Goal: Obtain resource: Obtain resource

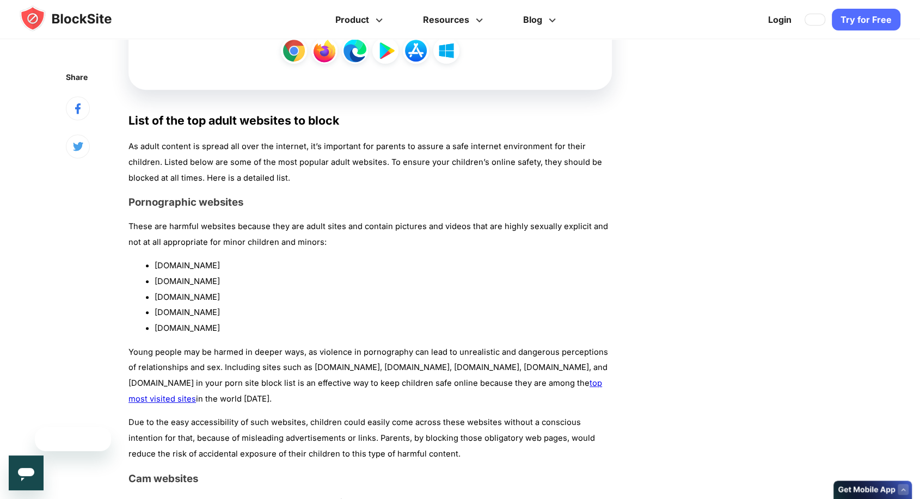
click at [170, 295] on li "[DOMAIN_NAME]" at bounding box center [383, 298] width 457 height 16
click at [190, 295] on li "[DOMAIN_NAME]" at bounding box center [383, 298] width 457 height 16
copy li "[DOMAIN_NAME]"
click at [172, 313] on li "[DOMAIN_NAME]" at bounding box center [383, 313] width 457 height 16
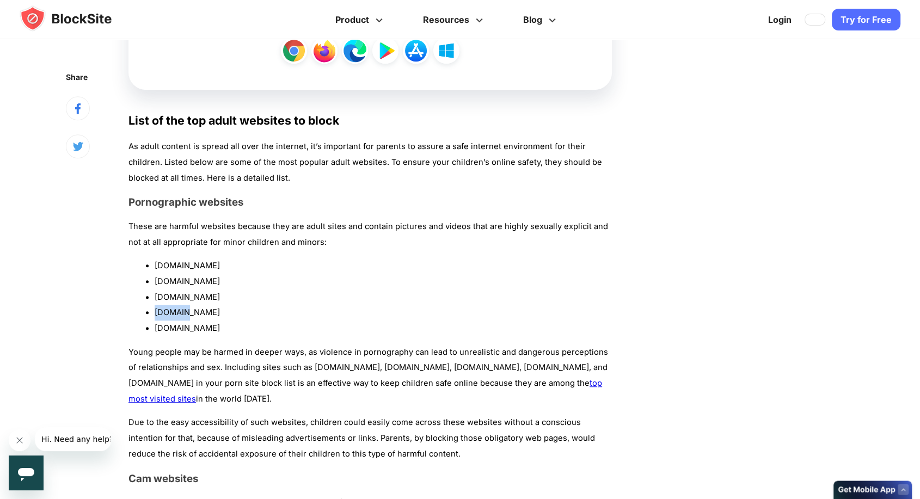
click at [172, 313] on li "[DOMAIN_NAME]" at bounding box center [383, 313] width 457 height 16
click at [191, 313] on li "[DOMAIN_NAME]" at bounding box center [383, 313] width 457 height 16
copy li "[DOMAIN_NAME]"
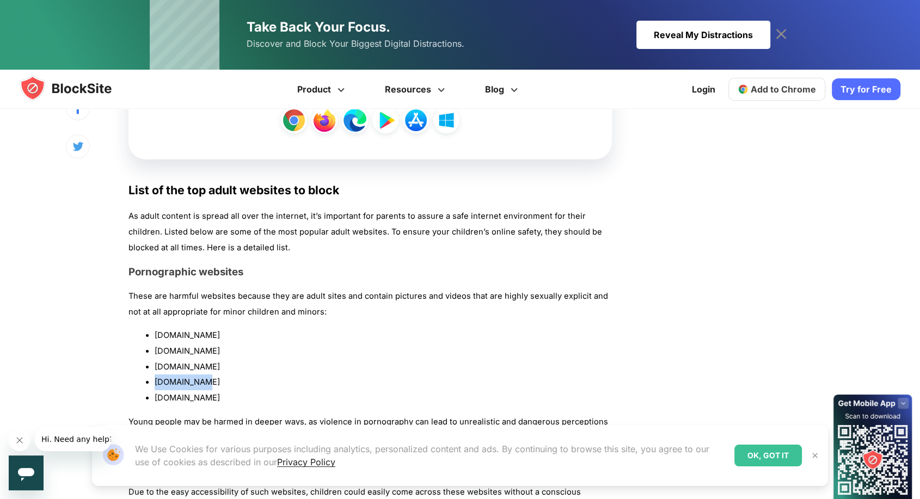
click at [175, 396] on li "[DOMAIN_NAME]" at bounding box center [383, 398] width 457 height 16
copy div "[DOMAIN_NAME]"
click at [172, 350] on li "[DOMAIN_NAME]" at bounding box center [383, 352] width 457 height 16
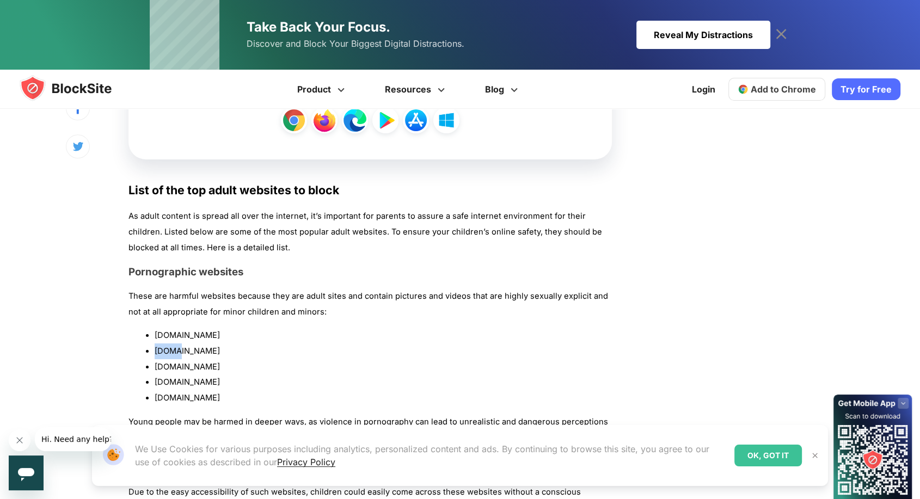
click at [172, 350] on li "[DOMAIN_NAME]" at bounding box center [383, 352] width 457 height 16
copy ul "[DOMAIN_NAME]"
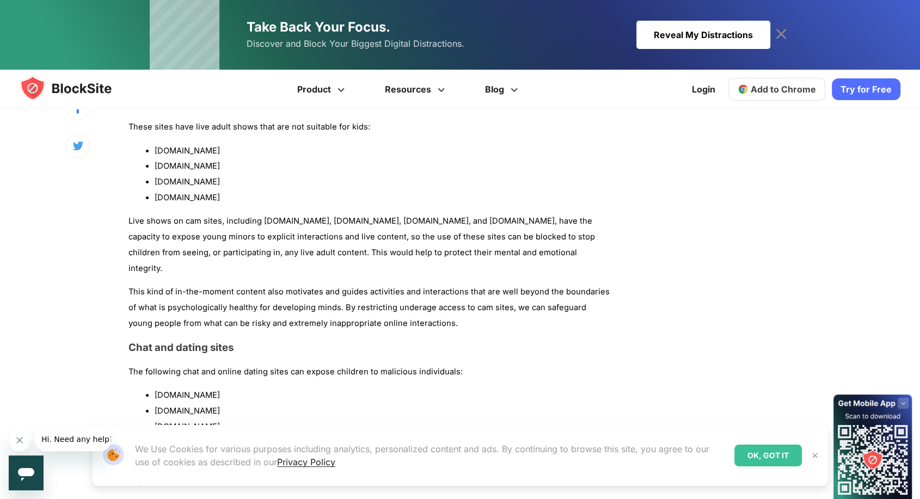
scroll to position [1331, 0]
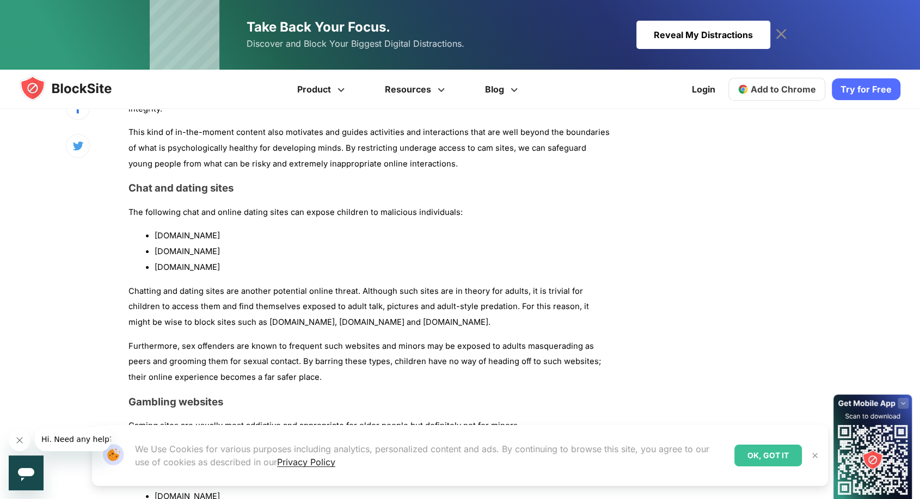
click at [174, 228] on li "[DOMAIN_NAME]" at bounding box center [383, 236] width 457 height 16
click at [187, 228] on li "[DOMAIN_NAME]" at bounding box center [383, 236] width 457 height 16
copy li "[DOMAIN_NAME]"
click at [167, 260] on li "[DOMAIN_NAME]" at bounding box center [383, 268] width 457 height 16
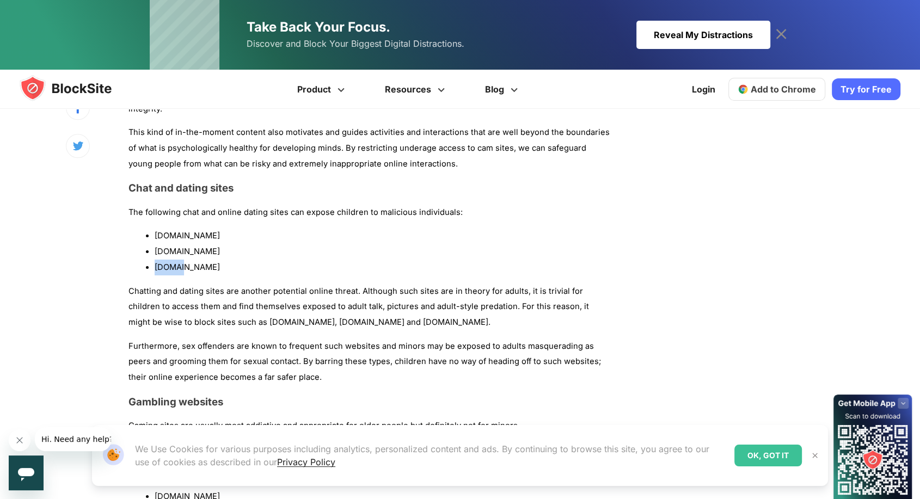
click at [167, 260] on li "[DOMAIN_NAME]" at bounding box center [383, 268] width 457 height 16
click at [185, 260] on li "[DOMAIN_NAME]" at bounding box center [383, 268] width 457 height 16
copy li "[DOMAIN_NAME]"
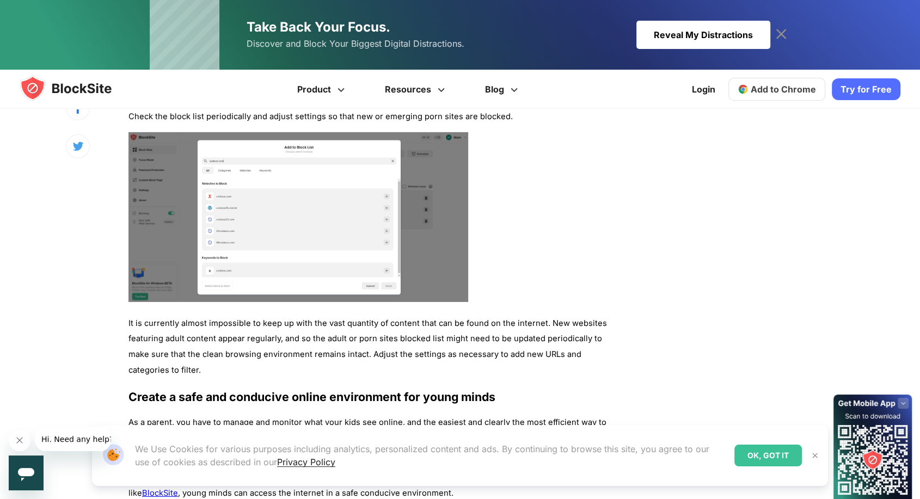
scroll to position [3630, 0]
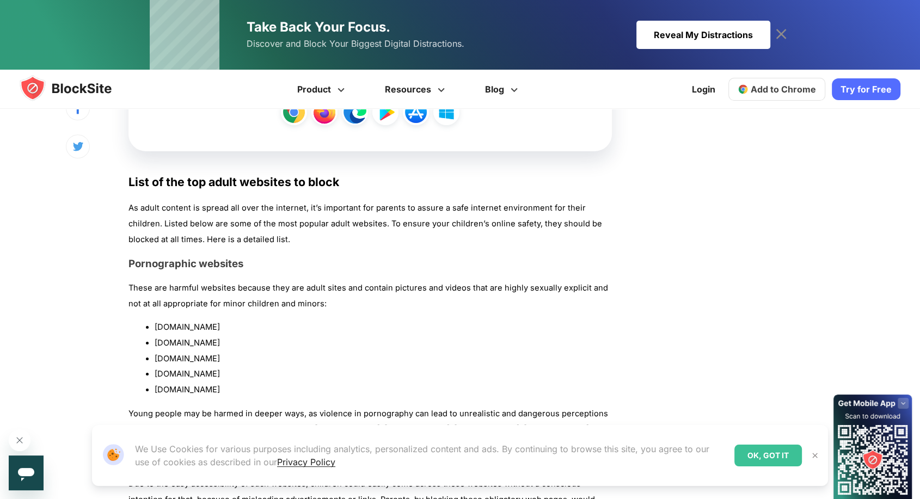
scroll to position [847, 0]
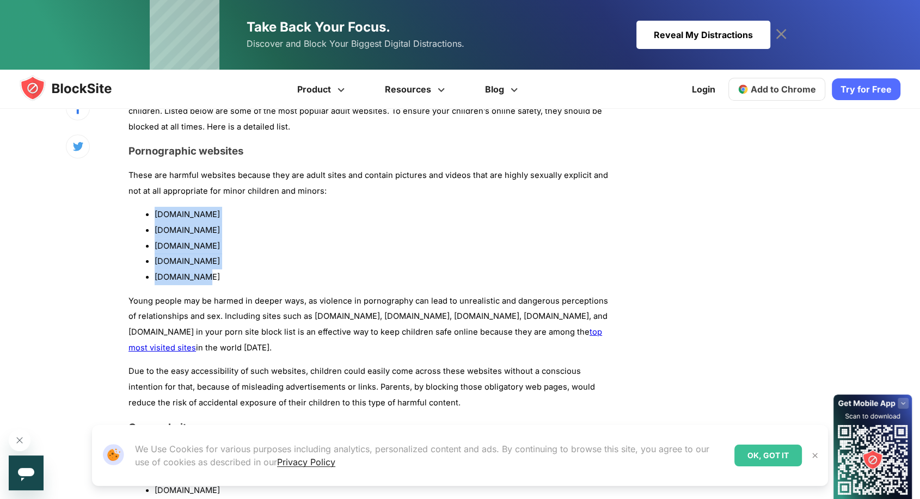
drag, startPoint x: 218, startPoint y: 280, endPoint x: 150, endPoint y: 213, distance: 95.9
click at [150, 213] on ul "pornhub.com 8tube.xxx redtube.com youporn.com xvideos.com" at bounding box center [371, 246] width 484 height 78
copy ul "pornhub.com 8tube.xxx redtube.com youporn.com xvideos.com"
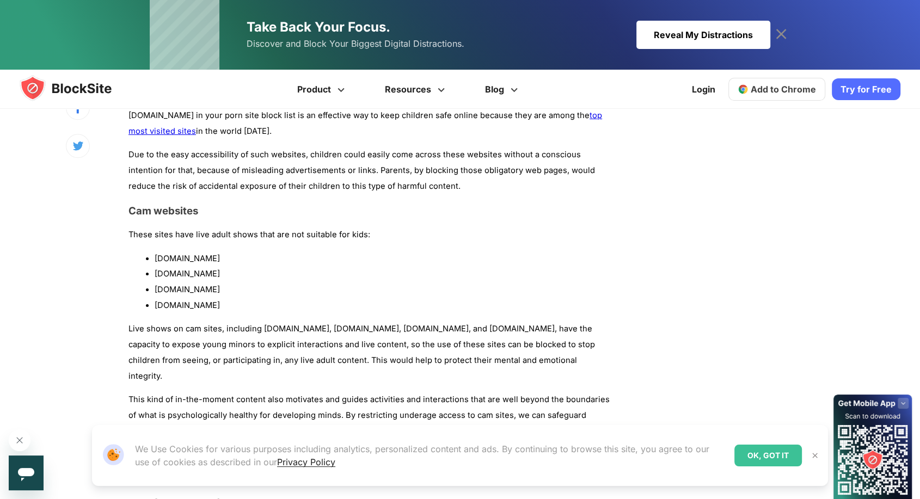
scroll to position [1089, 0]
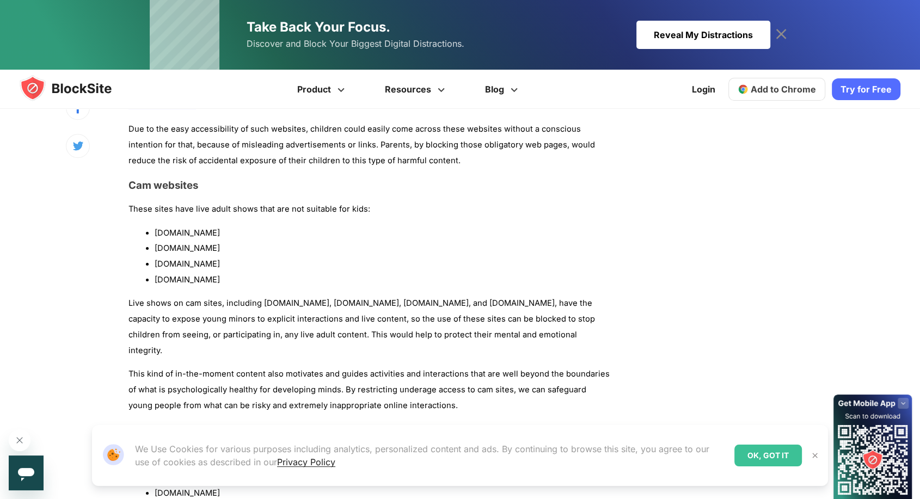
drag, startPoint x: 218, startPoint y: 279, endPoint x: 152, endPoint y: 233, distance: 80.1
click at [152, 233] on ul "chaturbate.com bongacams.com myfreecams.com livejasmin.com" at bounding box center [371, 256] width 484 height 63
copy ul "chaturbate.com bongacams.com myfreecams.com livejasmin.com"
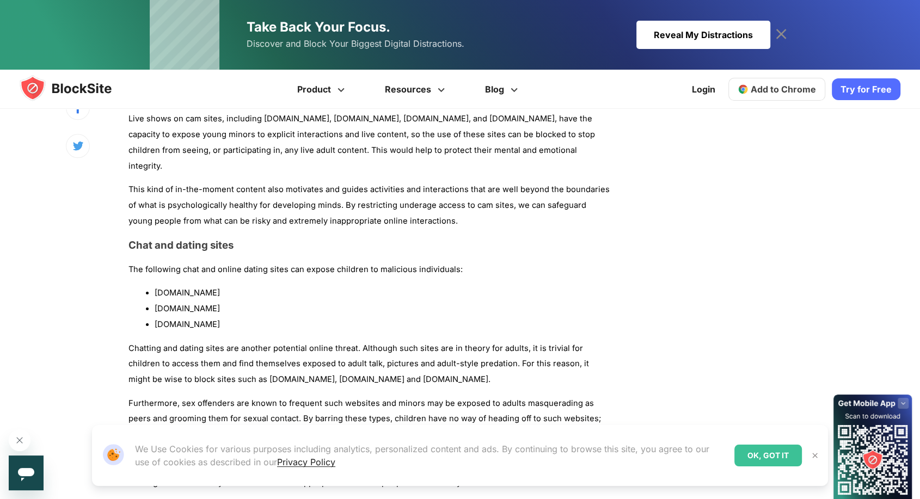
scroll to position [1331, 0]
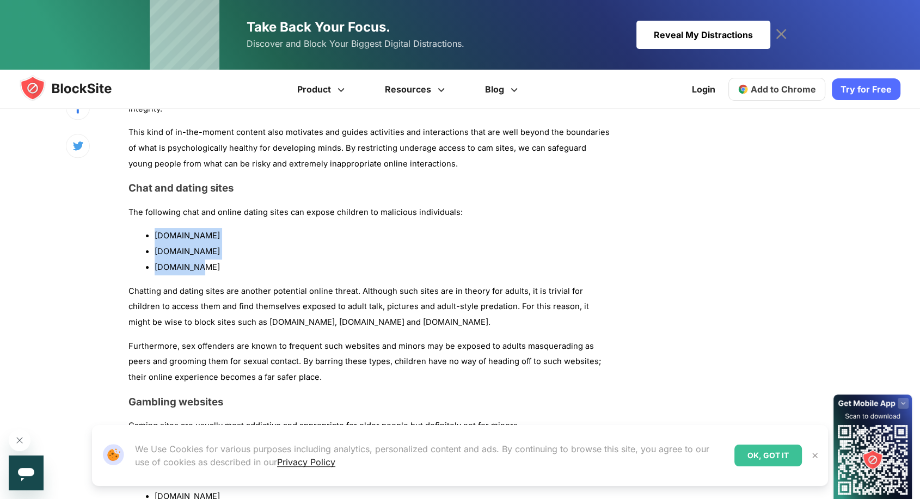
drag, startPoint x: 197, startPoint y: 252, endPoint x: 152, endPoint y: 223, distance: 52.9
click at [152, 228] on ul "omegle.com chatroulette.com tinder.com" at bounding box center [371, 251] width 484 height 47
copy ul "omegle.com chatroulette.com tinder.com"
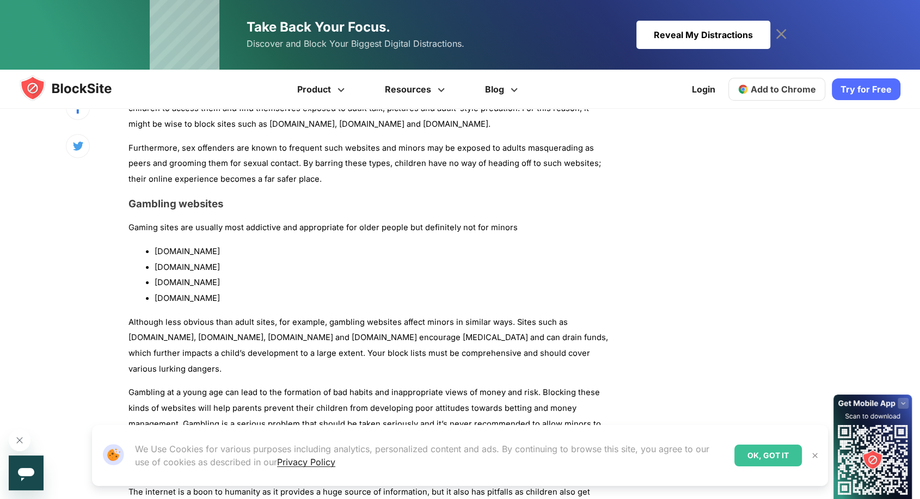
scroll to position [1573, 0]
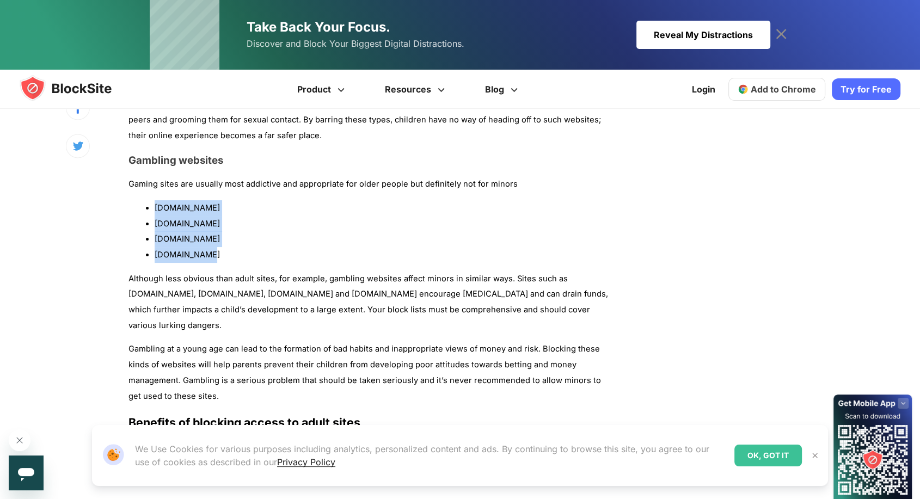
drag, startPoint x: 215, startPoint y: 232, endPoint x: 153, endPoint y: 194, distance: 72.1
click at [153, 200] on ul "888casino.com casumo.com betonline.ag freespin.com" at bounding box center [371, 231] width 484 height 63
copy ul "888casino.com casumo.com betonline.ag freespin.com"
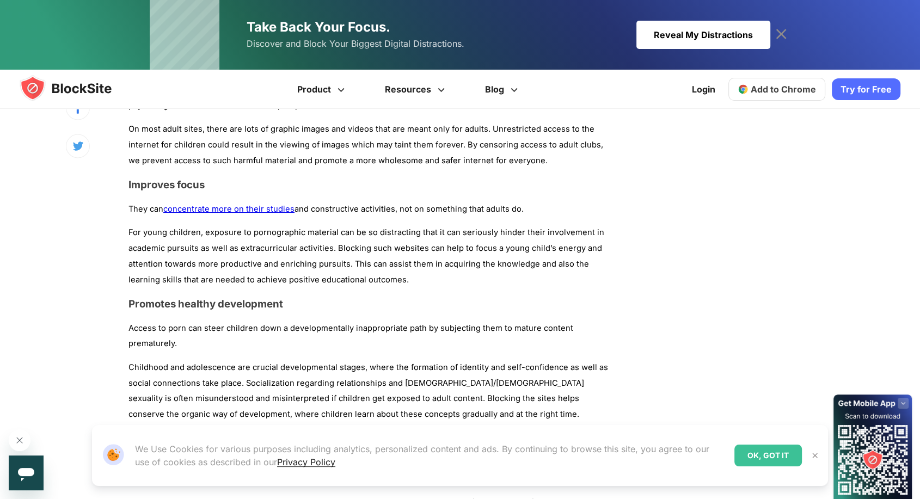
scroll to position [2057, 0]
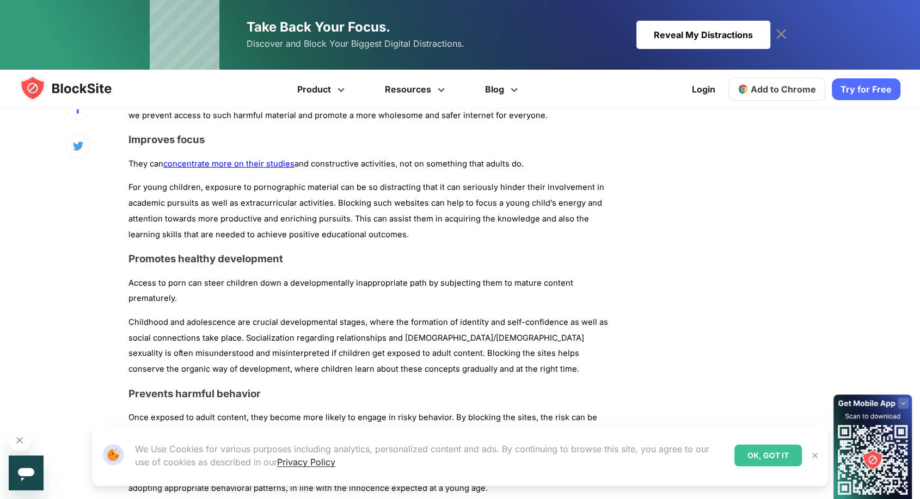
click at [238, 197] on p "For young children, exposure to pornographic material can be so distracting tha…" at bounding box center [371, 211] width 484 height 63
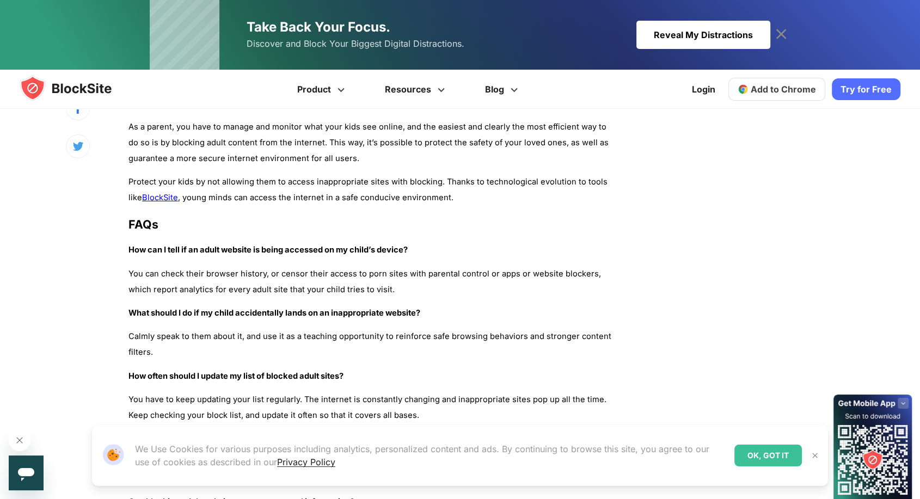
scroll to position [3933, 0]
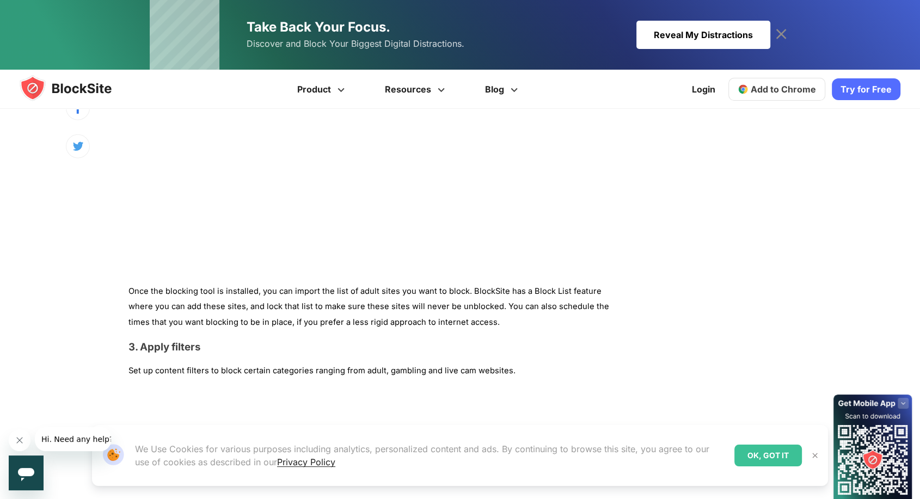
scroll to position [3025, 0]
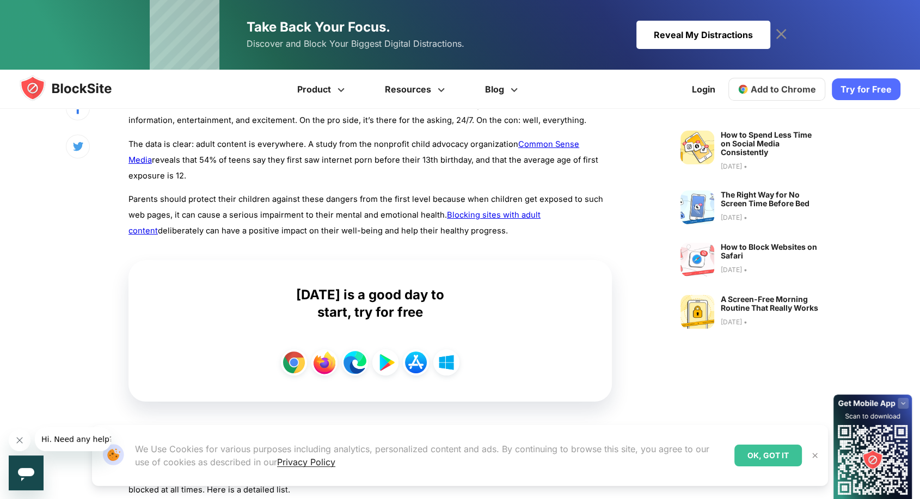
scroll to position [847, 0]
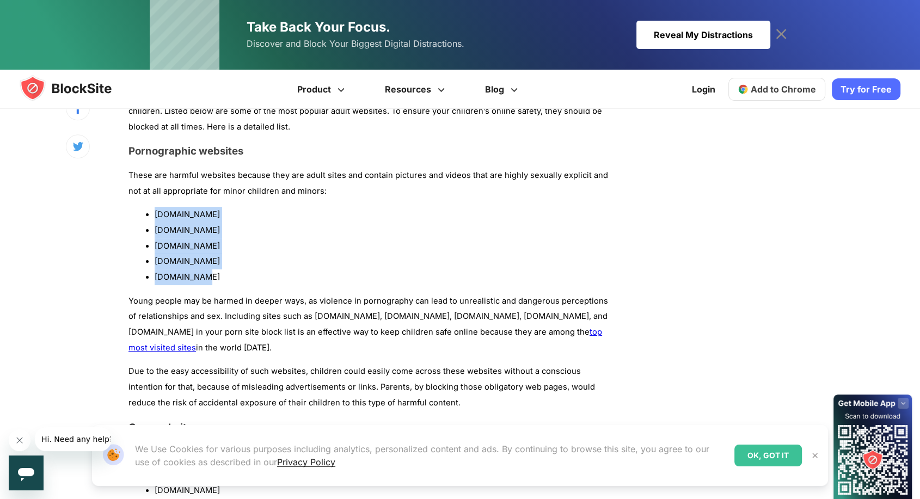
drag, startPoint x: 210, startPoint y: 278, endPoint x: 155, endPoint y: 213, distance: 85.4
click at [155, 213] on ul "pornhub.com 8tube.xxx redtube.com youporn.com xvideos.com" at bounding box center [371, 246] width 484 height 78
copy ul "pornhub.com 8tube.xxx redtube.com youporn.com xvideos.com"
click at [169, 149] on h3 "Pornographic websites" at bounding box center [371, 151] width 484 height 13
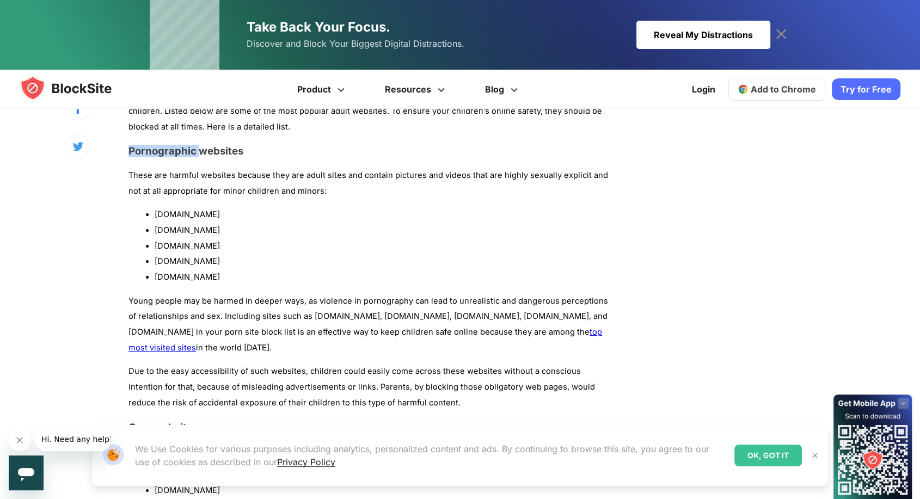
click at [169, 149] on h3 "Pornographic websites" at bounding box center [371, 151] width 484 height 13
copy div "Pornographic websites"
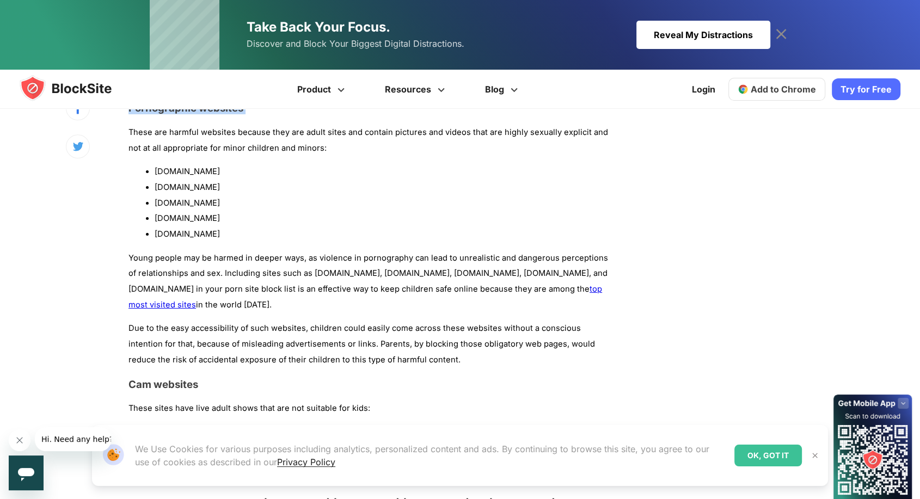
scroll to position [1028, 0]
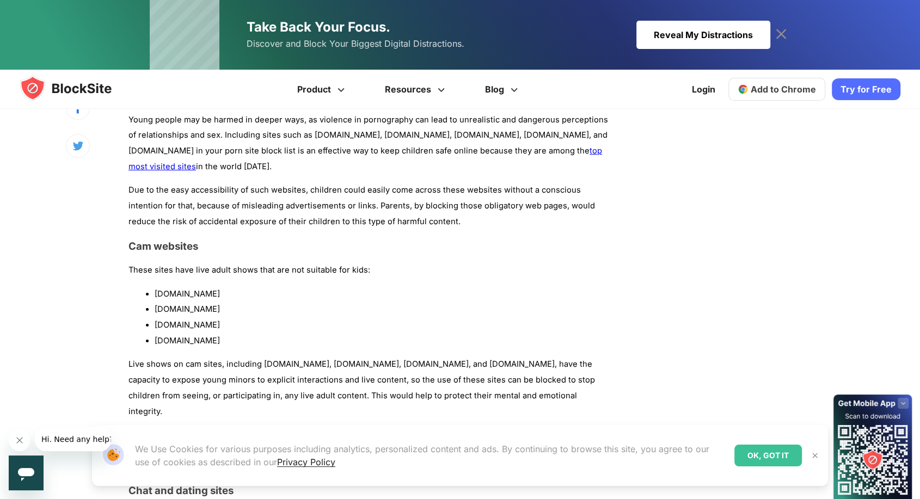
click at [545, 152] on link "top most visited sites" at bounding box center [366, 159] width 474 height 26
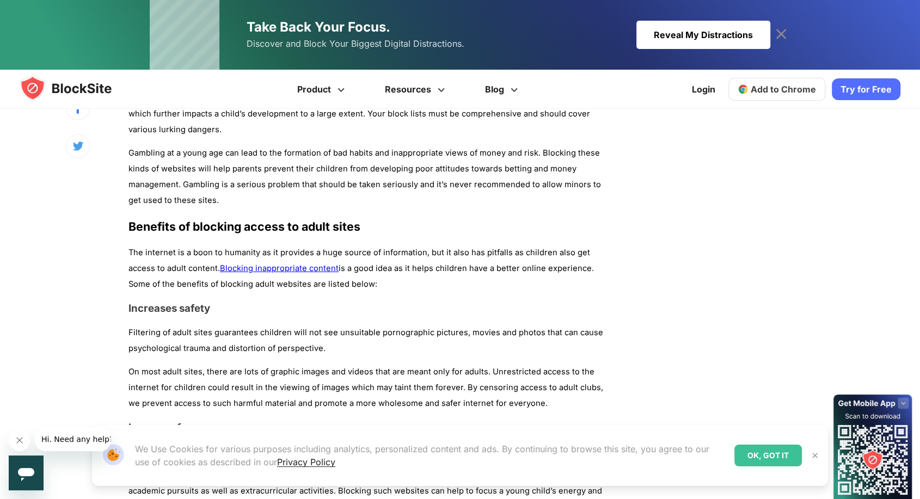
scroll to position [1876, 0]
